Goal: Task Accomplishment & Management: Use online tool/utility

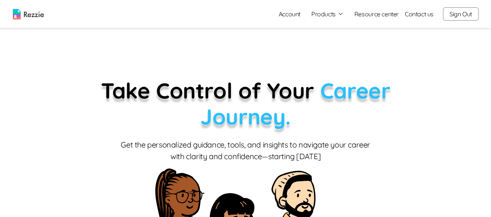
click at [329, 16] on button "Products" at bounding box center [328, 13] width 32 height 9
click at [340, 32] on link "Resume & Cover Letter Builder" at bounding box center [336, 29] width 95 height 16
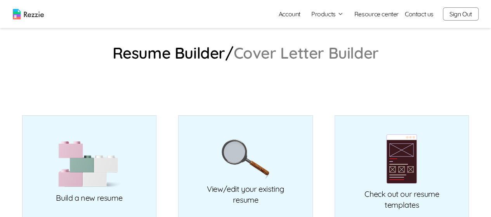
click at [338, 14] on button "Products" at bounding box center [328, 13] width 32 height 9
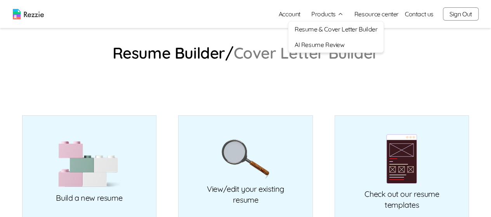
click at [340, 43] on link "AI Resume Review" at bounding box center [336, 45] width 95 height 16
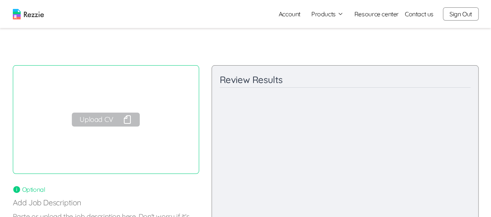
click at [116, 126] on button "Upload CV" at bounding box center [106, 120] width 68 height 14
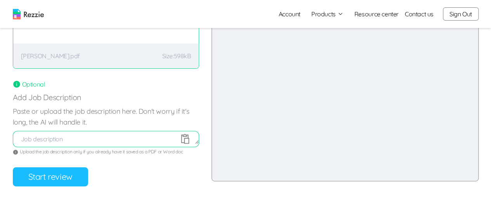
scroll to position [106, 0]
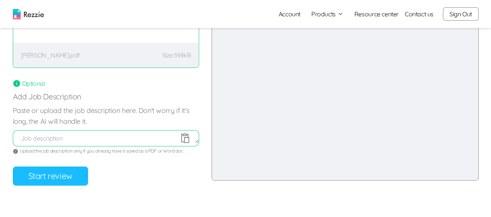
click at [76, 184] on button "Start review" at bounding box center [50, 176] width 75 height 19
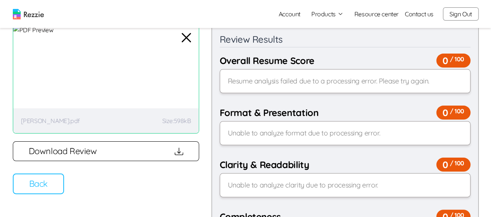
scroll to position [0, 0]
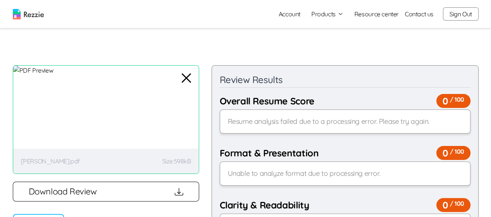
click at [459, 17] on button "Sign Out" at bounding box center [461, 13] width 36 height 13
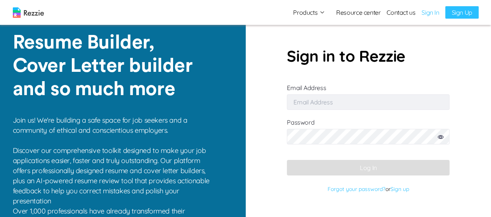
type input "[EMAIL_ADDRESS][DOMAIN_NAME]"
